Goal: Information Seeking & Learning: Learn about a topic

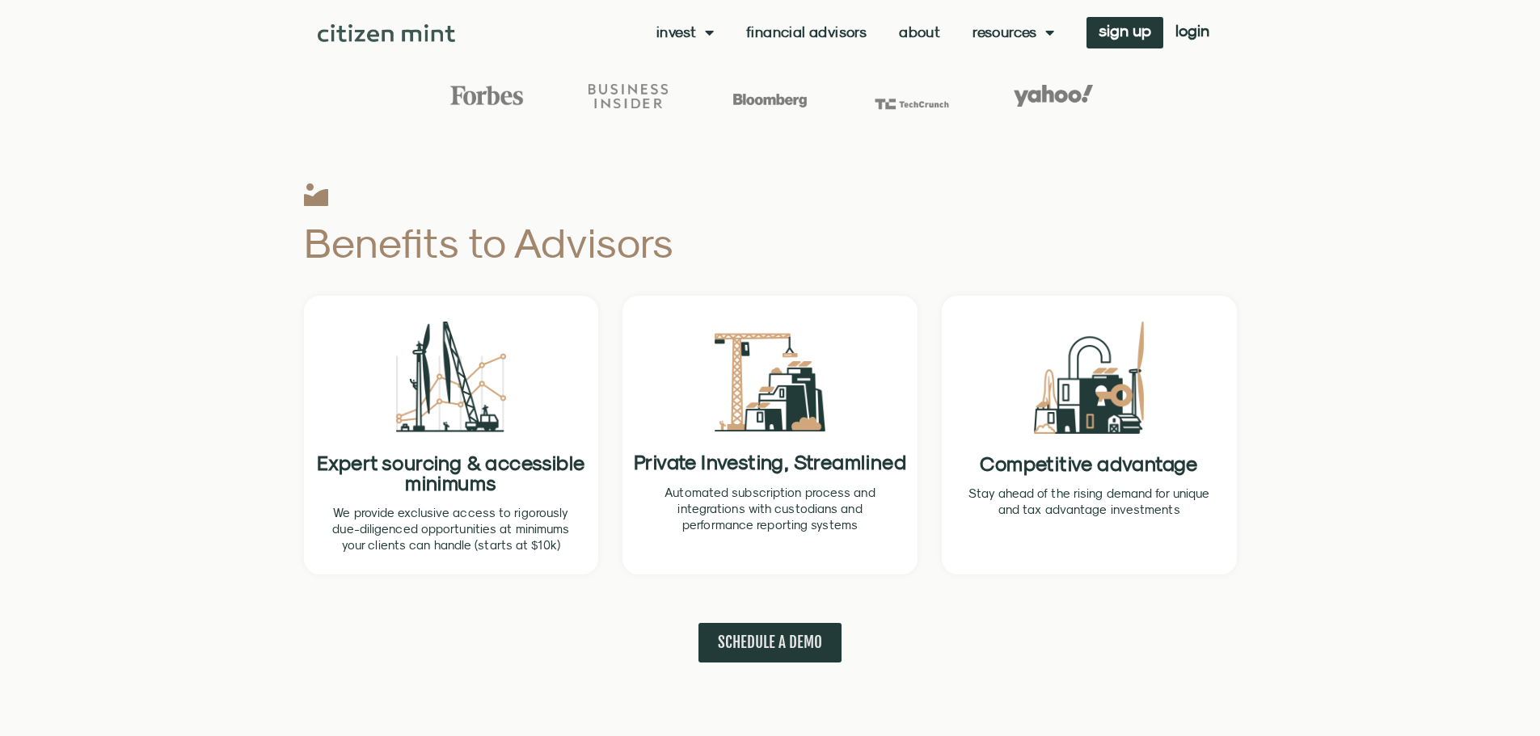
scroll to position [485, 0]
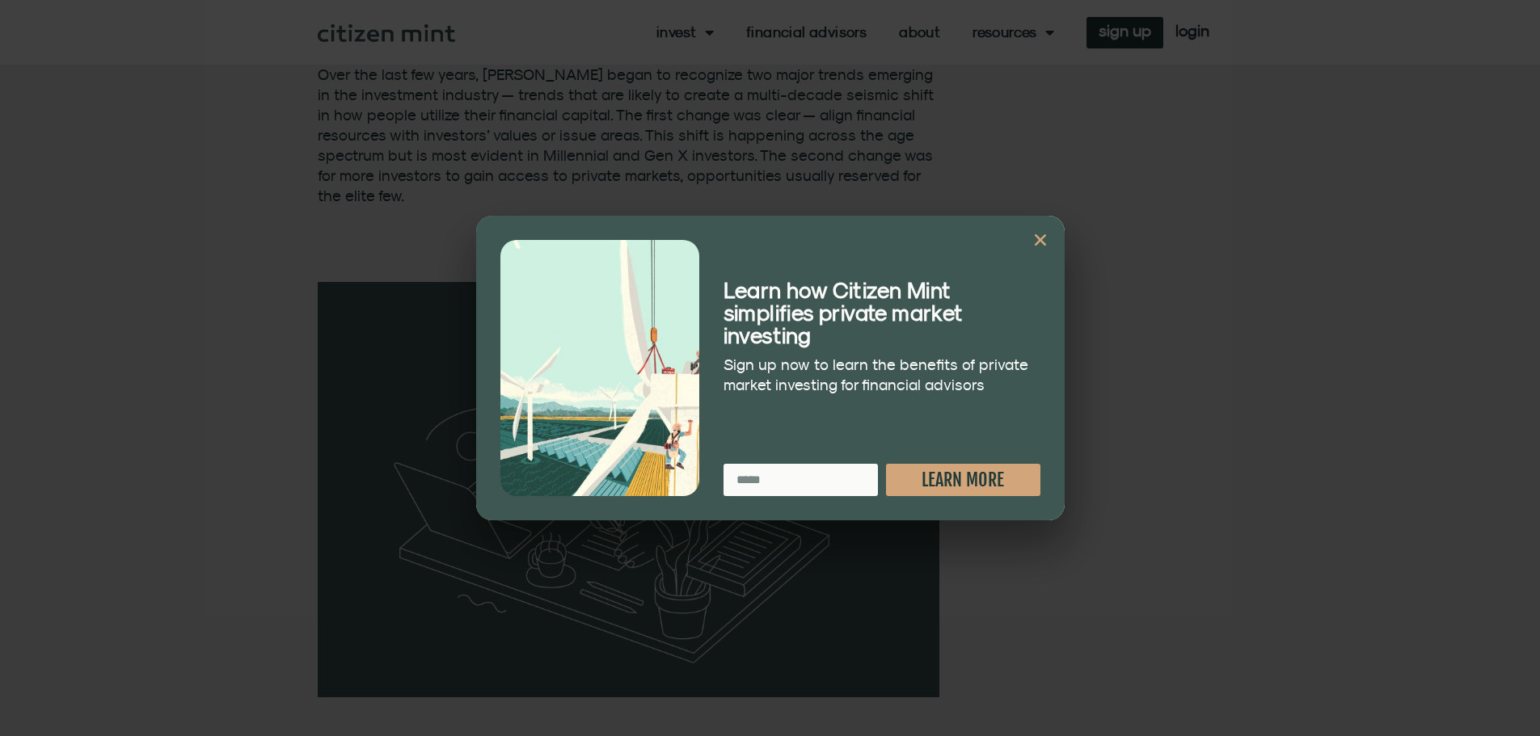
scroll to position [970, 0]
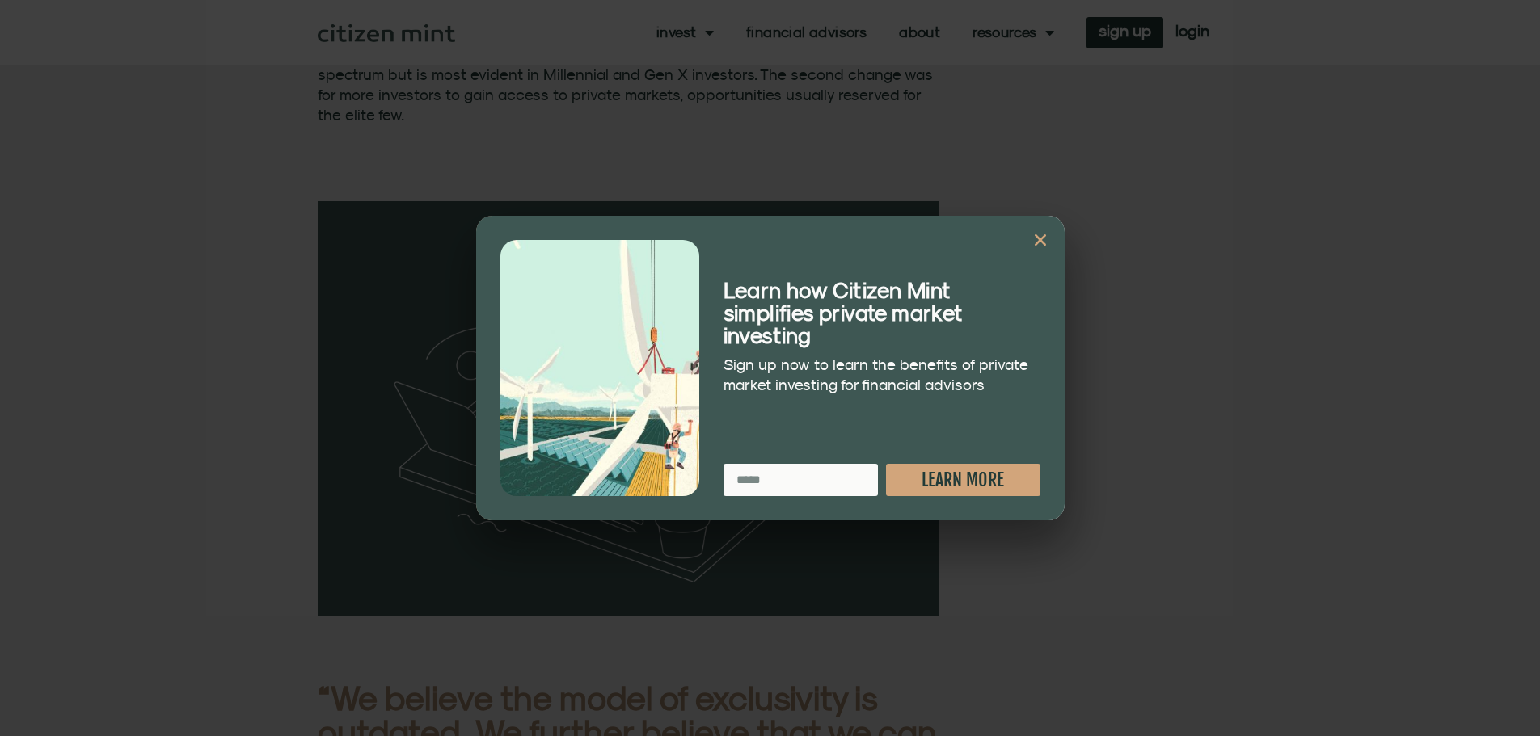
drag, startPoint x: 1044, startPoint y: 241, endPoint x: 1013, endPoint y: 250, distance: 32.0
click at [1044, 241] on icon "Close" at bounding box center [1040, 240] width 16 height 16
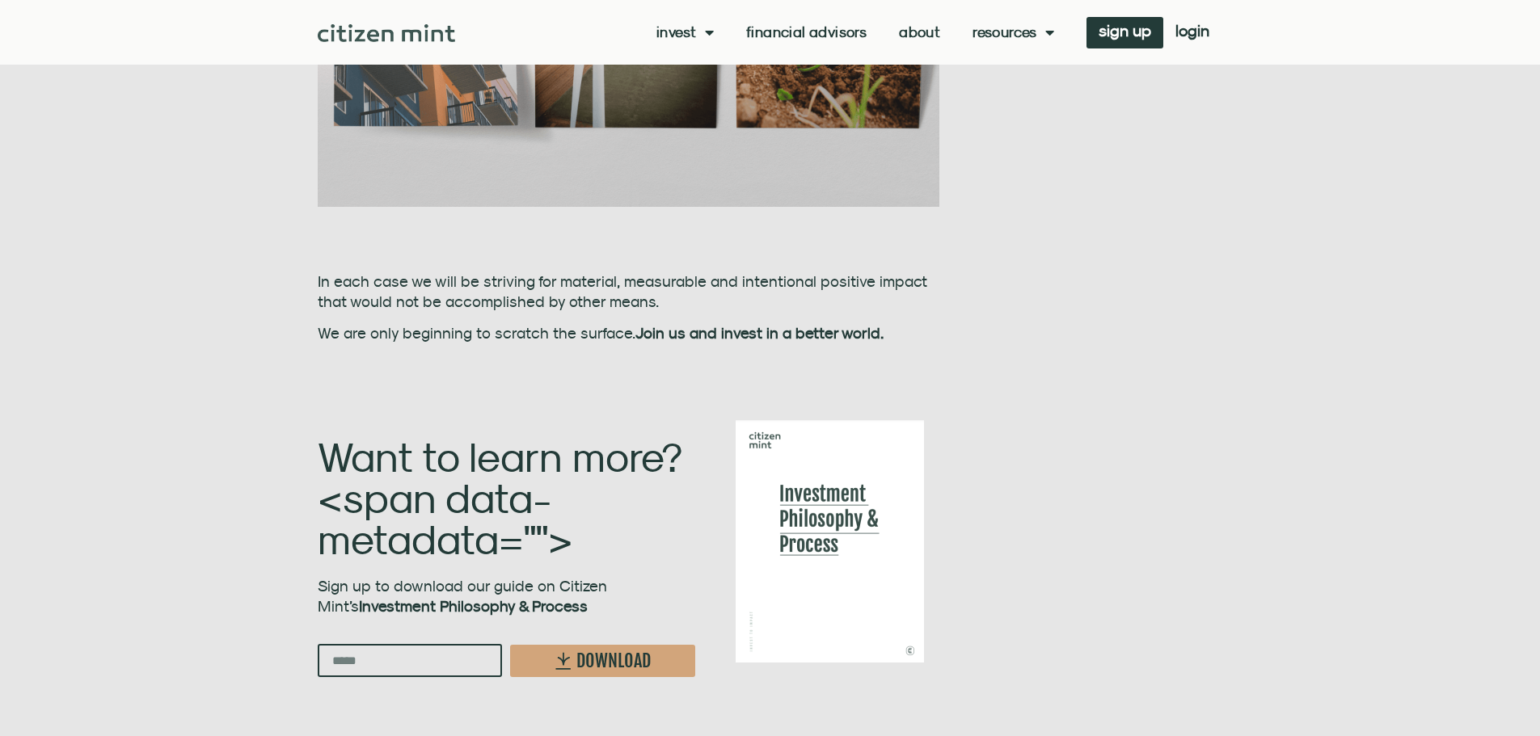
scroll to position [2425, 0]
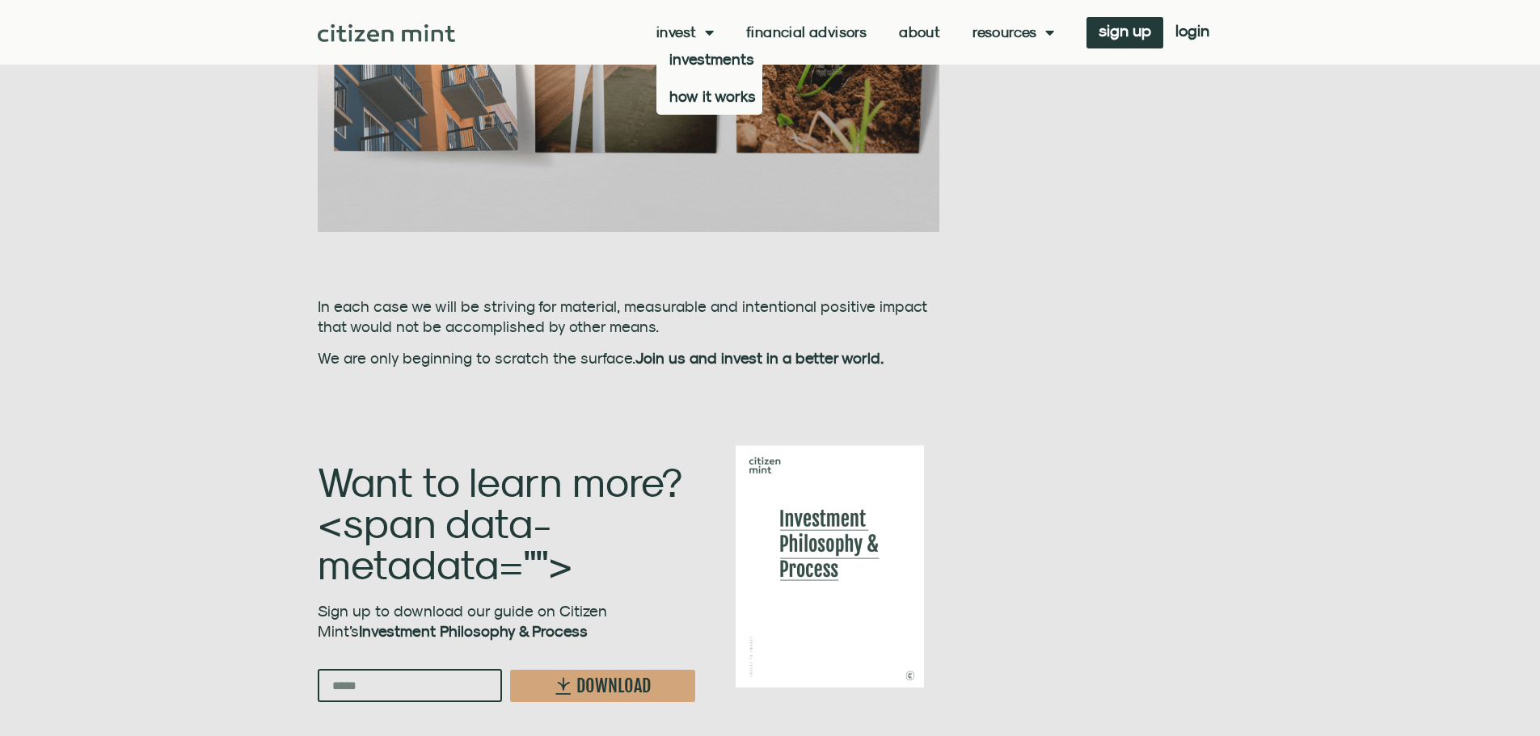
click at [685, 30] on link "Invest" at bounding box center [684, 32] width 57 height 16
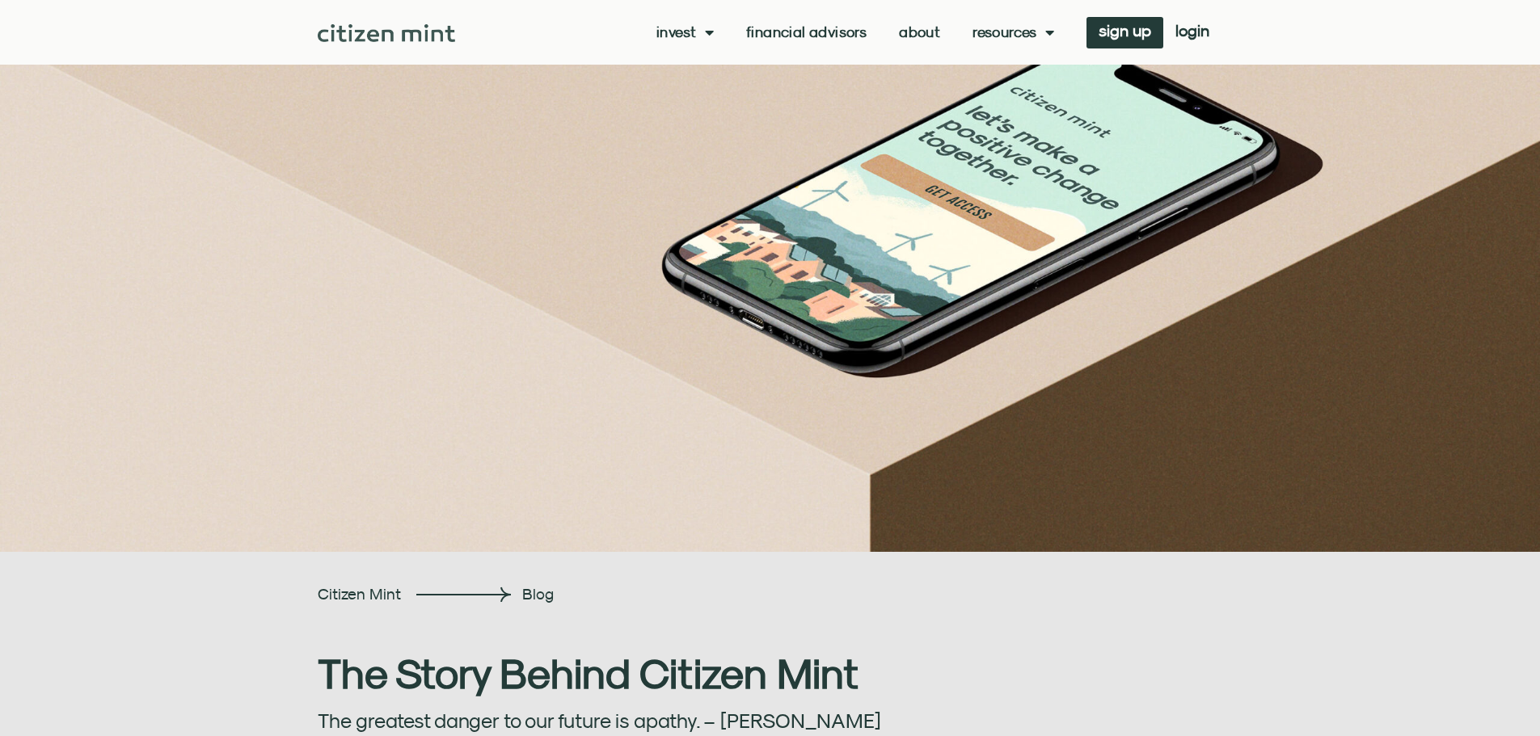
click at [928, 32] on link "About" at bounding box center [919, 32] width 41 height 16
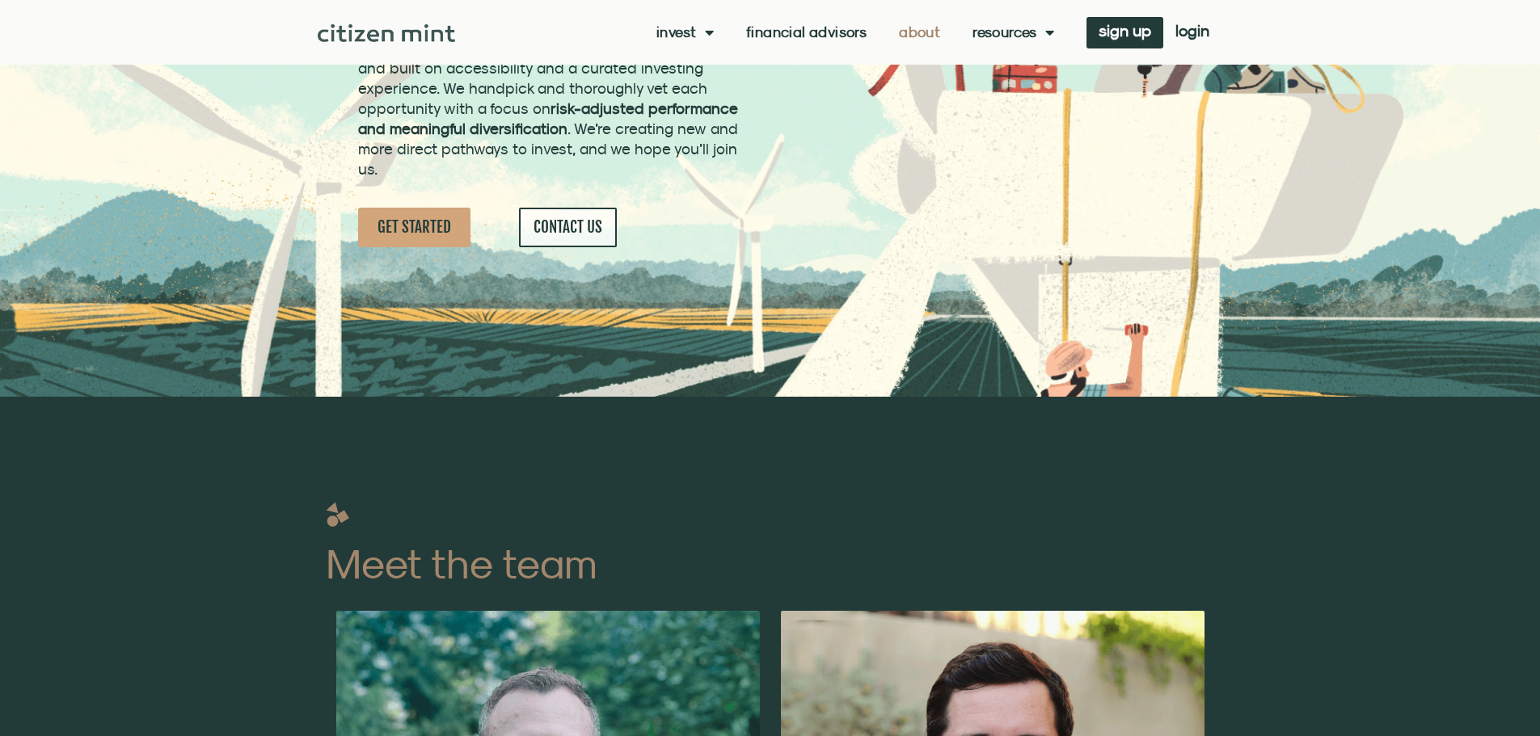
scroll to position [323, 0]
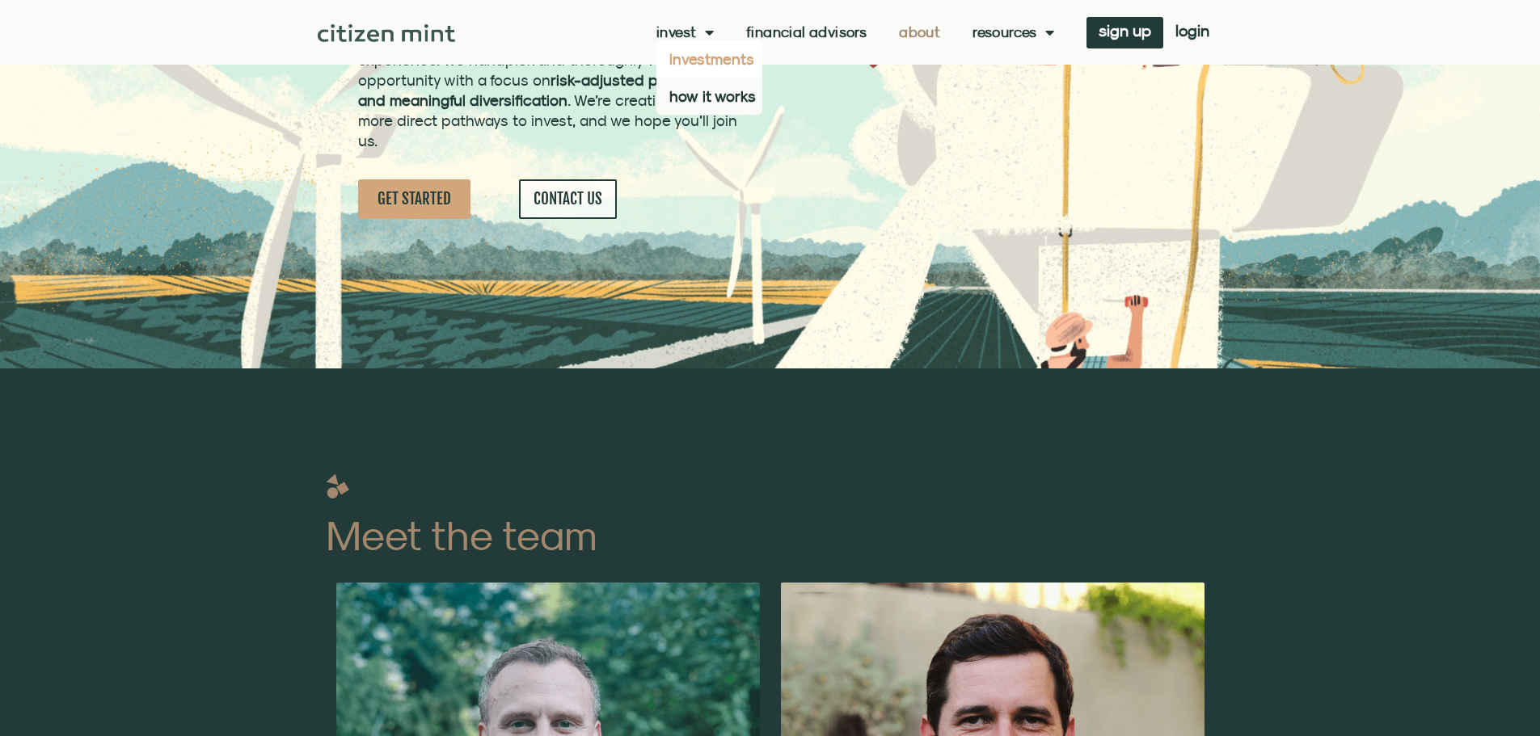
click at [675, 57] on link "investments" at bounding box center [709, 58] width 106 height 37
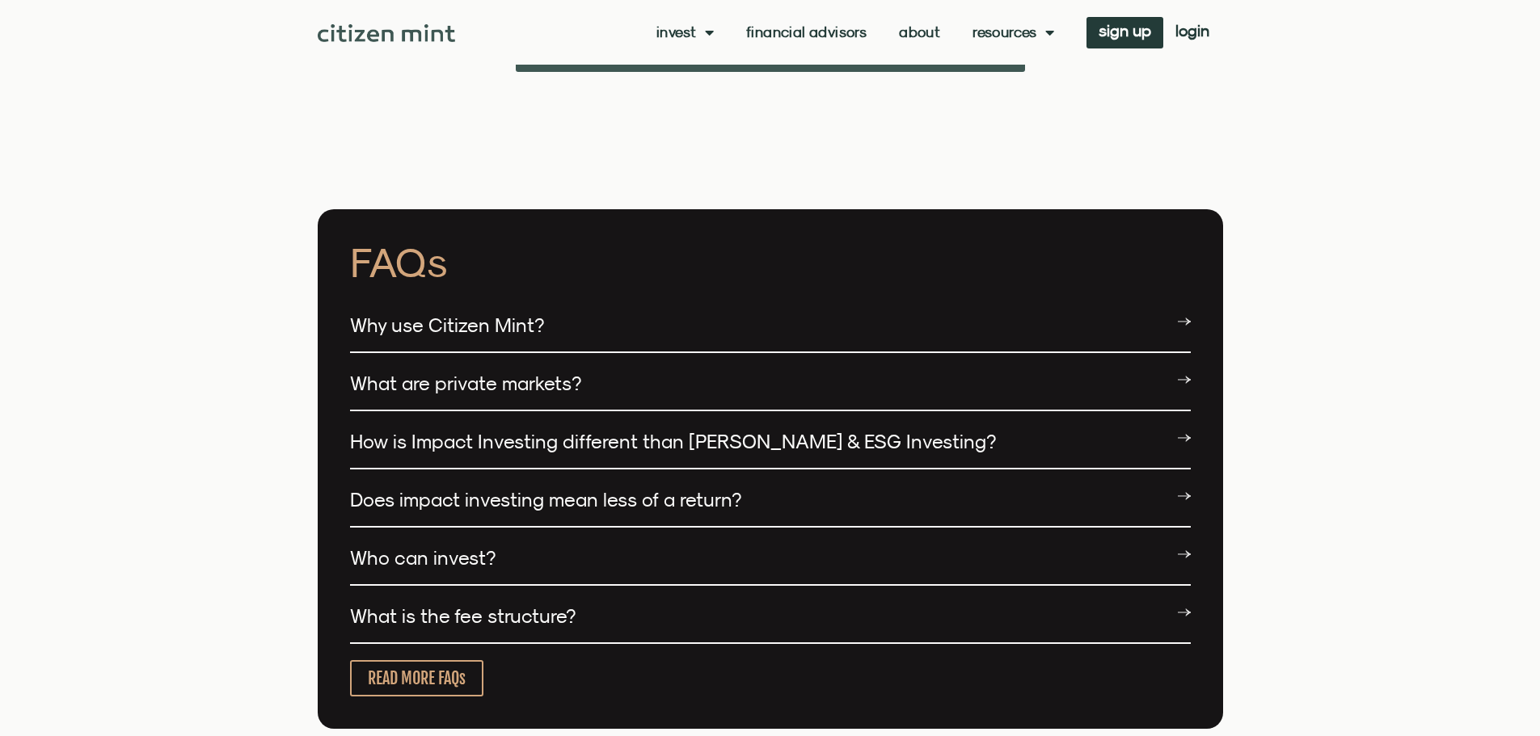
scroll to position [3881, 0]
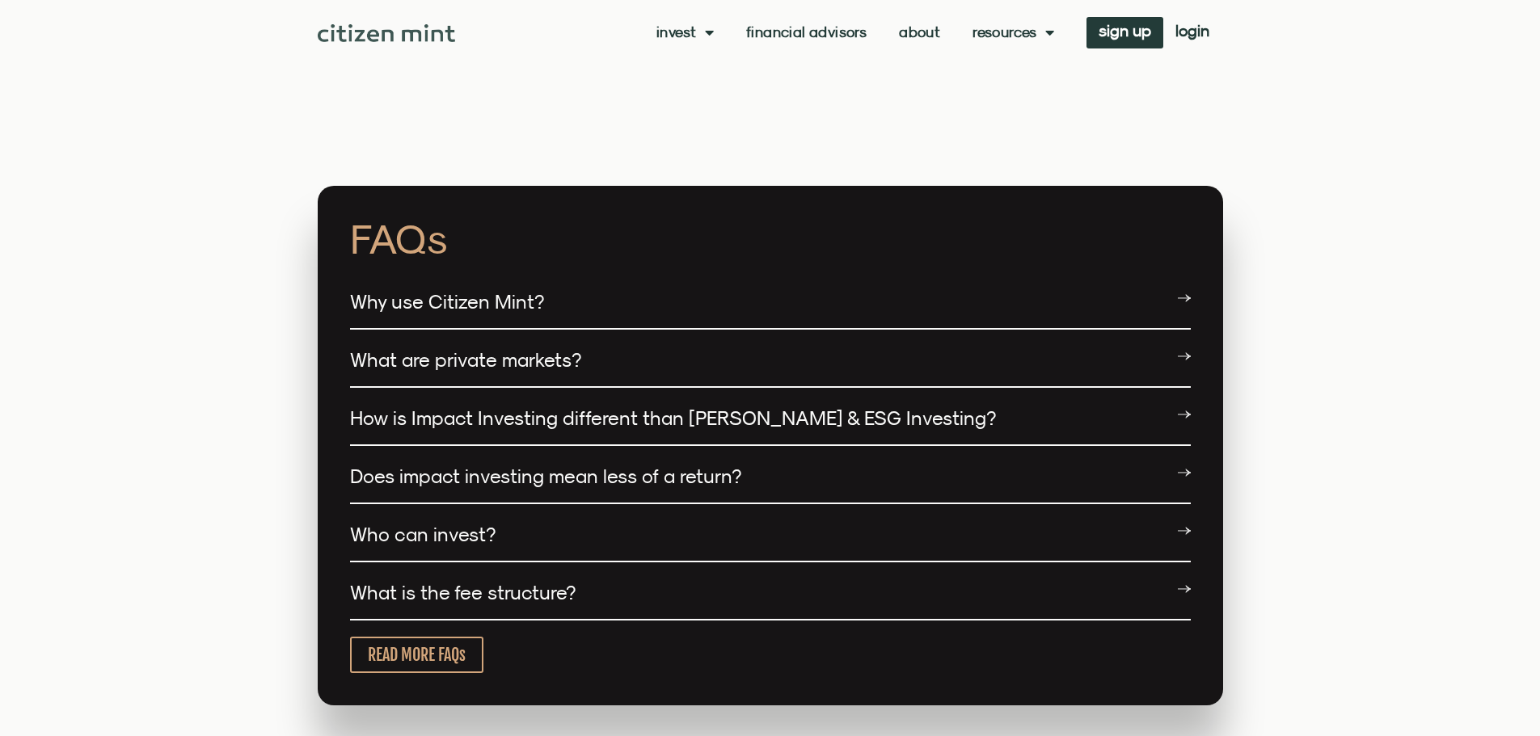
drag, startPoint x: 407, startPoint y: 289, endPoint x: 376, endPoint y: 285, distance: 30.9
click at [407, 290] on link "Why use Citizen Mint?" at bounding box center [447, 301] width 194 height 23
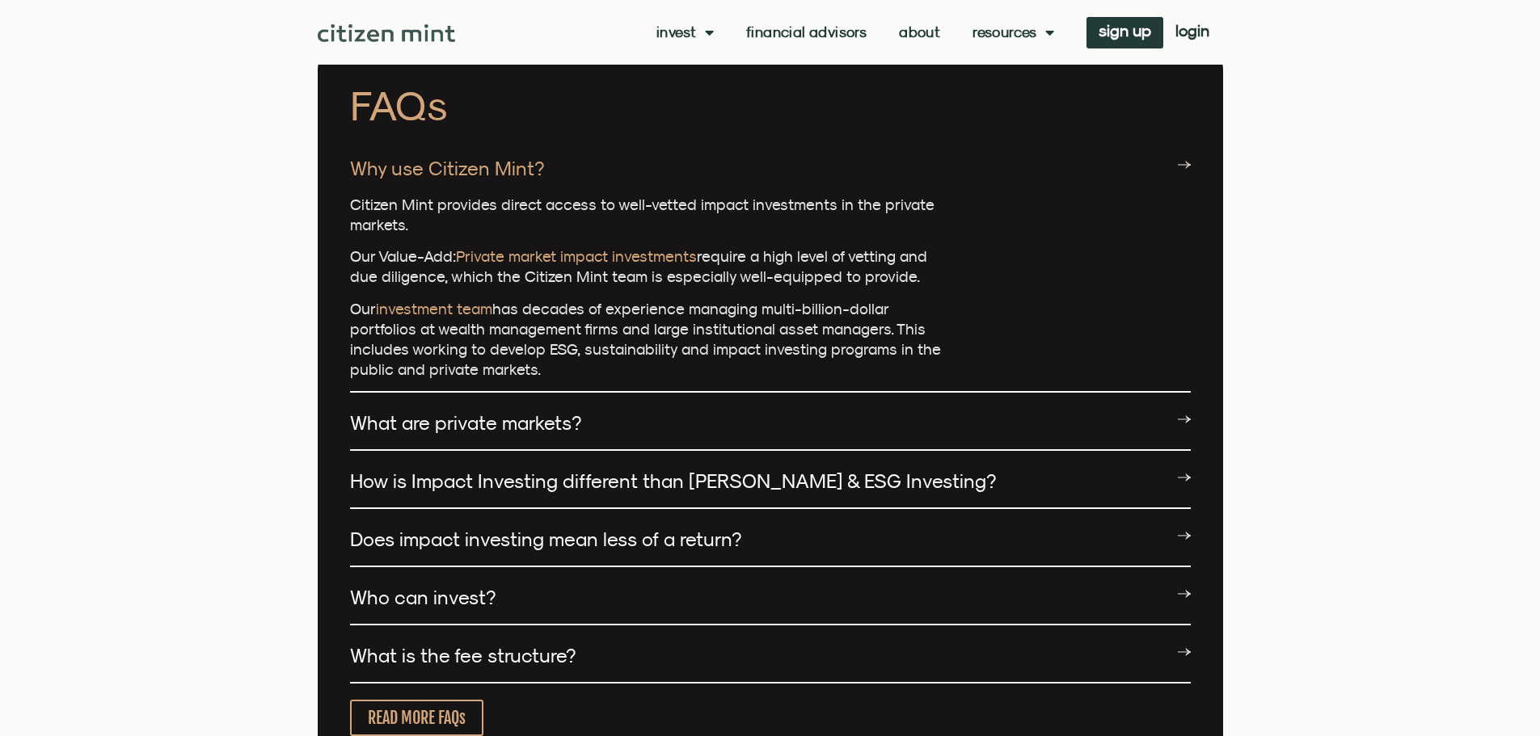
scroll to position [4042, 0]
